Goal: Navigation & Orientation: Find specific page/section

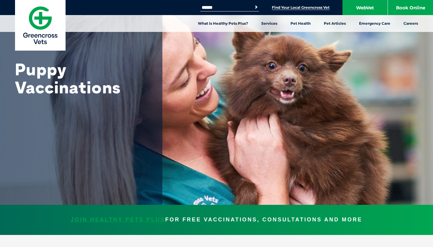
click at [319, 9] on link "Find Your Local Greencross Vet" at bounding box center [301, 7] width 58 height 5
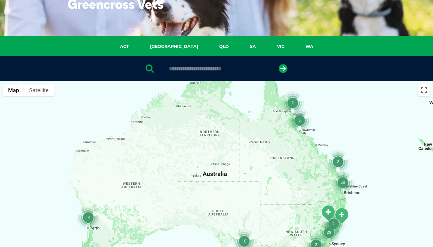
scroll to position [59, 0]
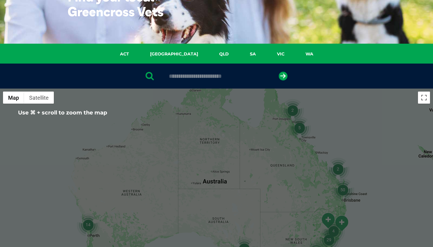
drag, startPoint x: 278, startPoint y: 146, endPoint x: 281, endPoint y: 131, distance: 15.8
click at [281, 131] on div at bounding box center [216, 204] width 433 height 232
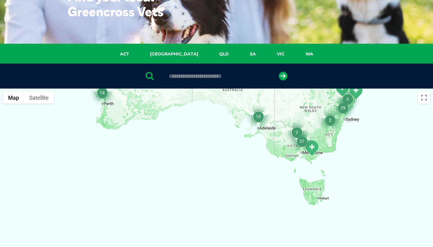
drag, startPoint x: 311, startPoint y: 202, endPoint x: 322, endPoint y: 90, distance: 112.6
click at [321, 88] on div at bounding box center [216, 204] width 433 height 232
click at [315, 191] on div at bounding box center [216, 204] width 433 height 232
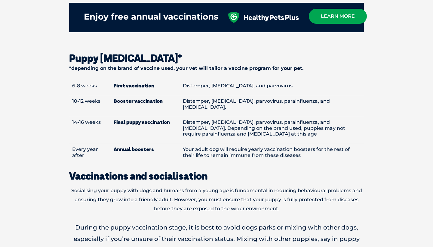
scroll to position [688, 0]
